Goal: Find specific page/section: Find specific page/section

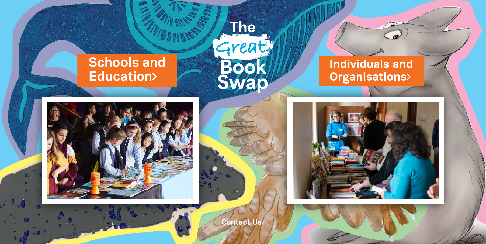
click at [142, 72] on link "Schools and Education" at bounding box center [127, 70] width 77 height 32
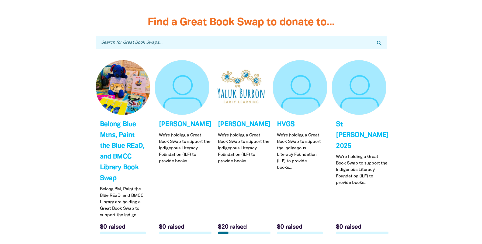
scroll to position [1623, 0]
click at [129, 41] on input "Search for Great Book Swaps..." at bounding box center [241, 42] width 291 height 13
type input "Tempe"
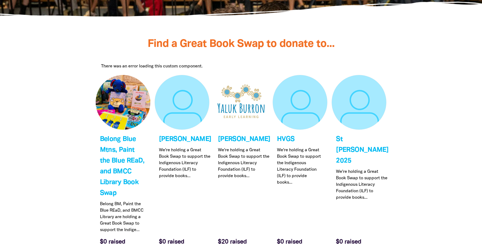
scroll to position [1519, 0]
